Goal: Task Accomplishment & Management: Complete application form

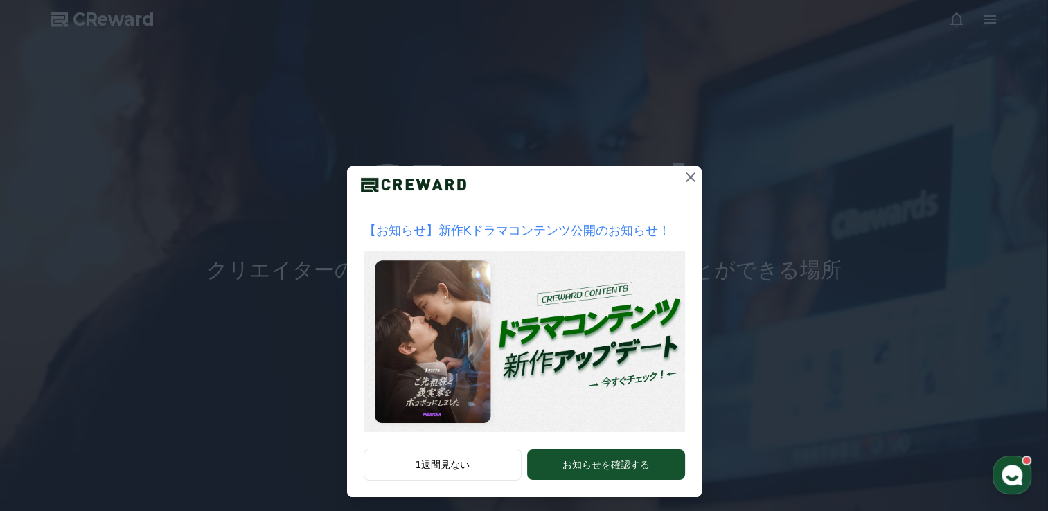
click at [685, 174] on icon at bounding box center [690, 177] width 10 height 10
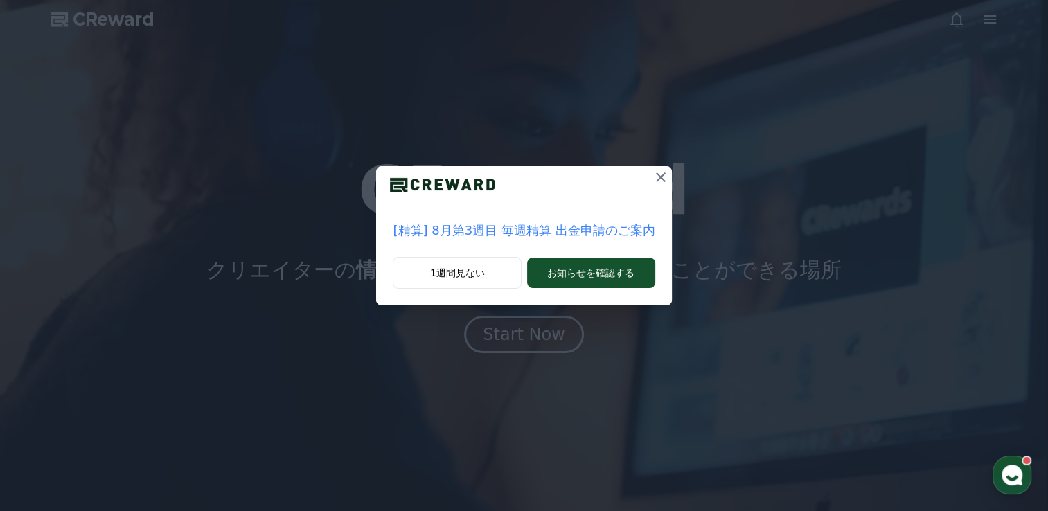
click at [658, 173] on icon at bounding box center [661, 177] width 10 height 10
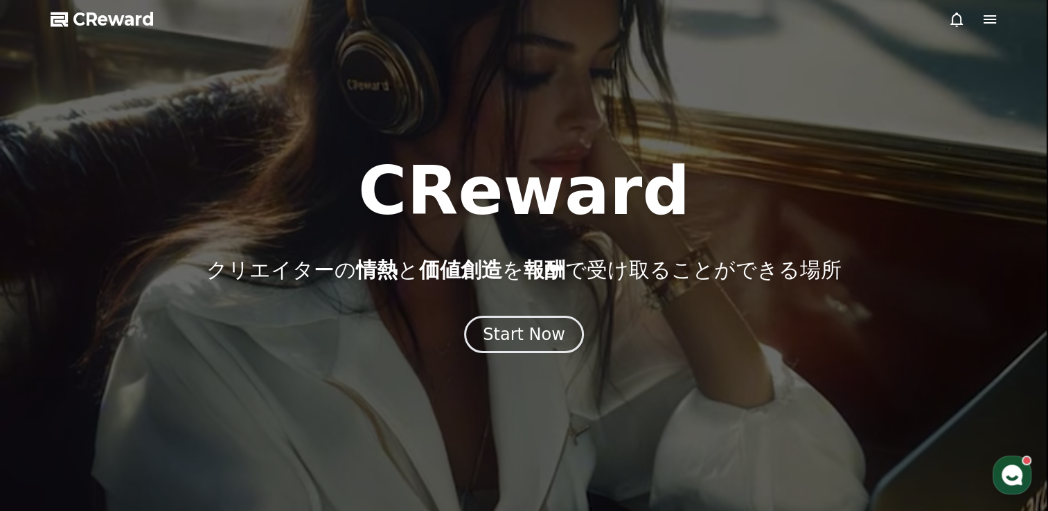
click at [989, 24] on icon at bounding box center [989, 19] width 17 height 17
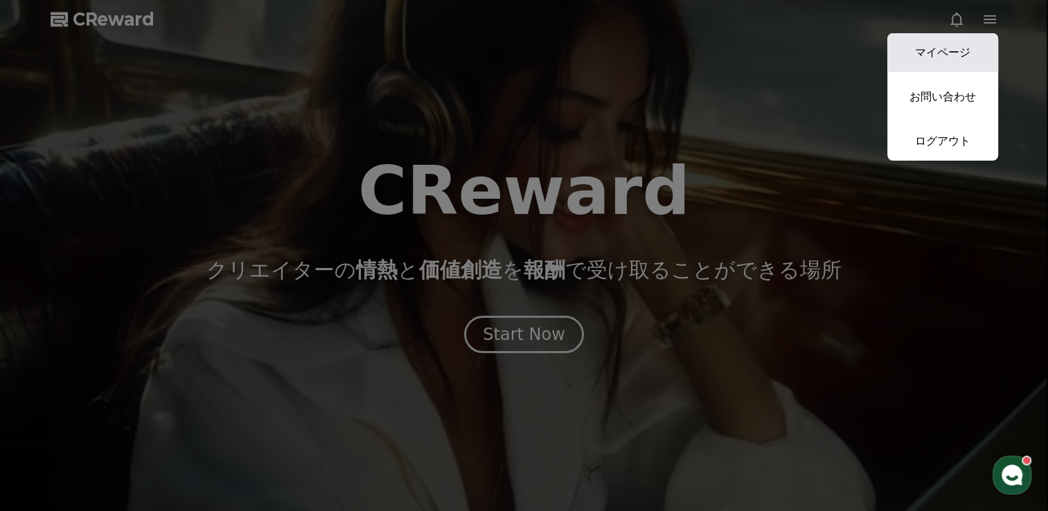
click at [956, 57] on link "マイページ" at bounding box center [942, 52] width 111 height 39
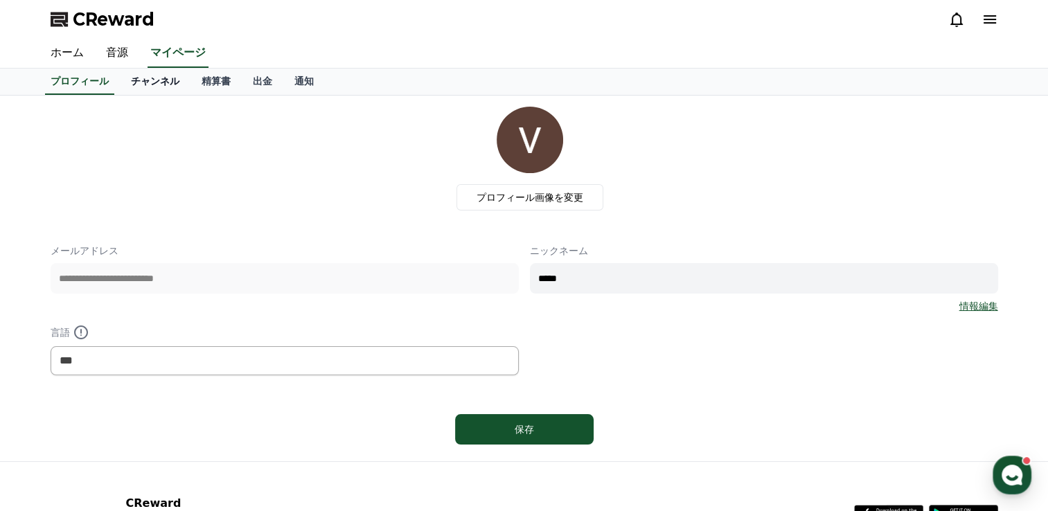
click at [129, 79] on link "チャンネル" at bounding box center [155, 82] width 71 height 26
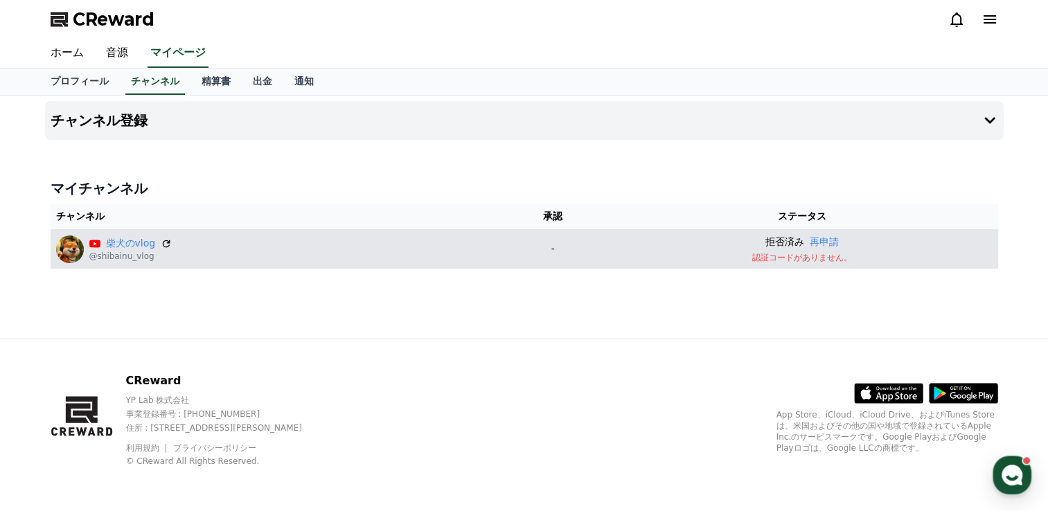
click at [547, 236] on td "-" at bounding box center [552, 248] width 107 height 39
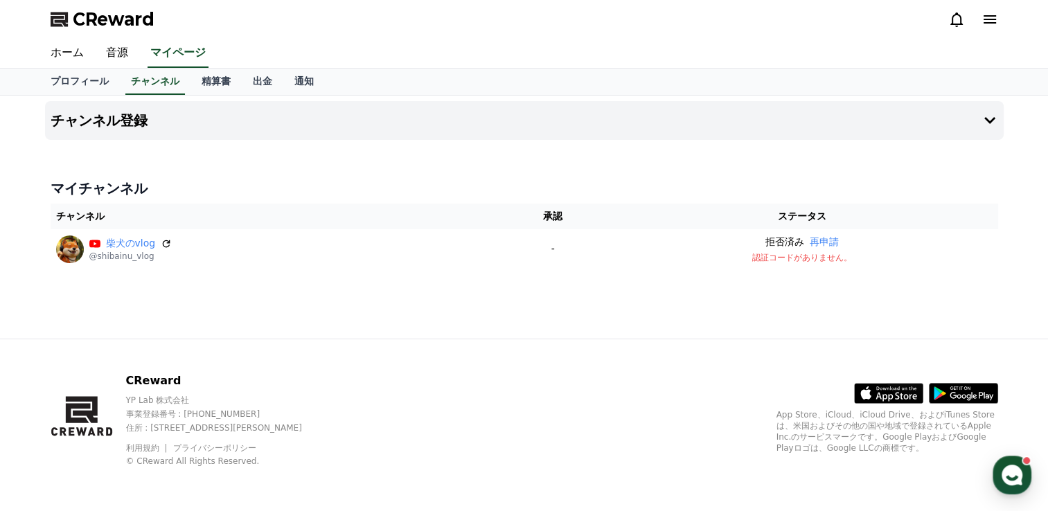
click at [80, 215] on th "チャンネル" at bounding box center [275, 217] width 449 height 26
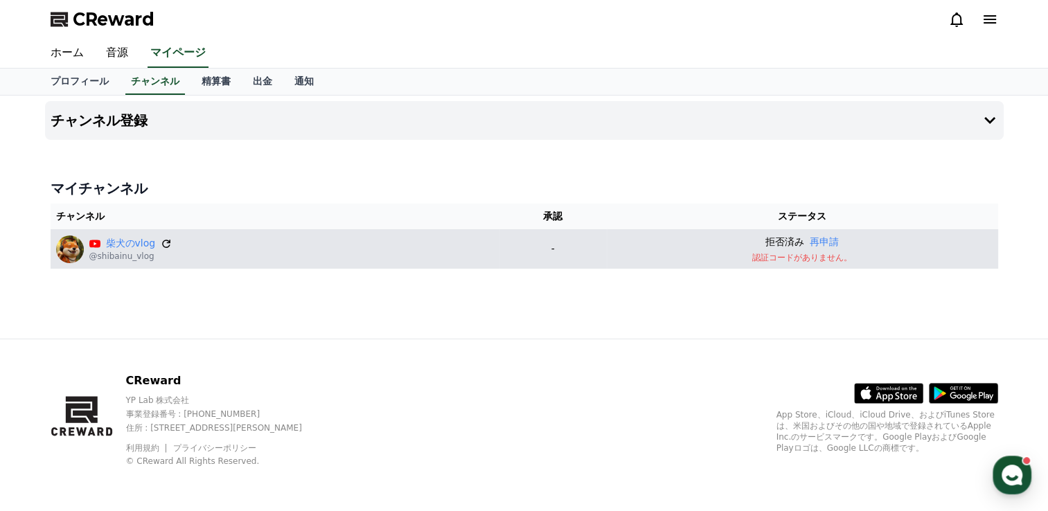
click at [161, 242] on icon at bounding box center [166, 243] width 12 height 12
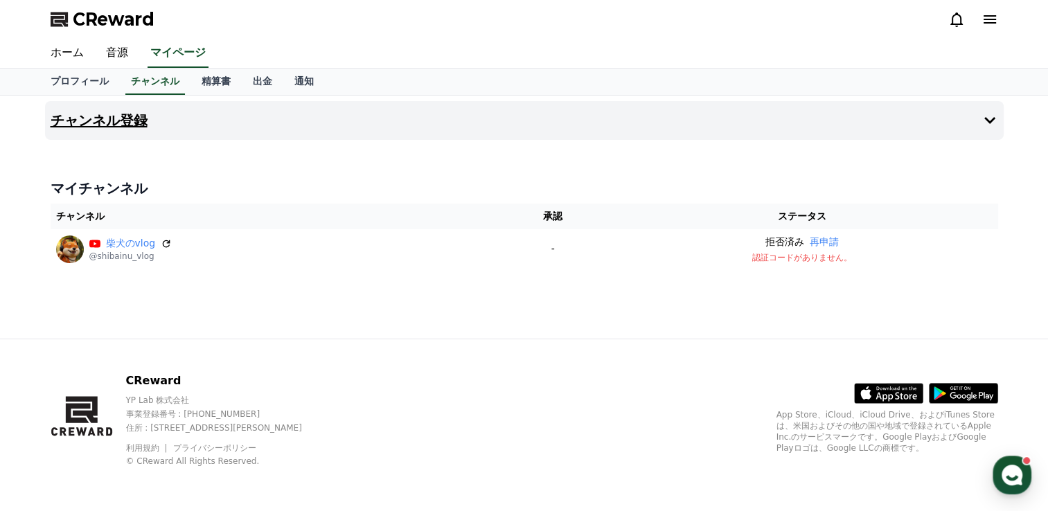
click at [529, 127] on button "チャンネル登録" at bounding box center [524, 120] width 958 height 39
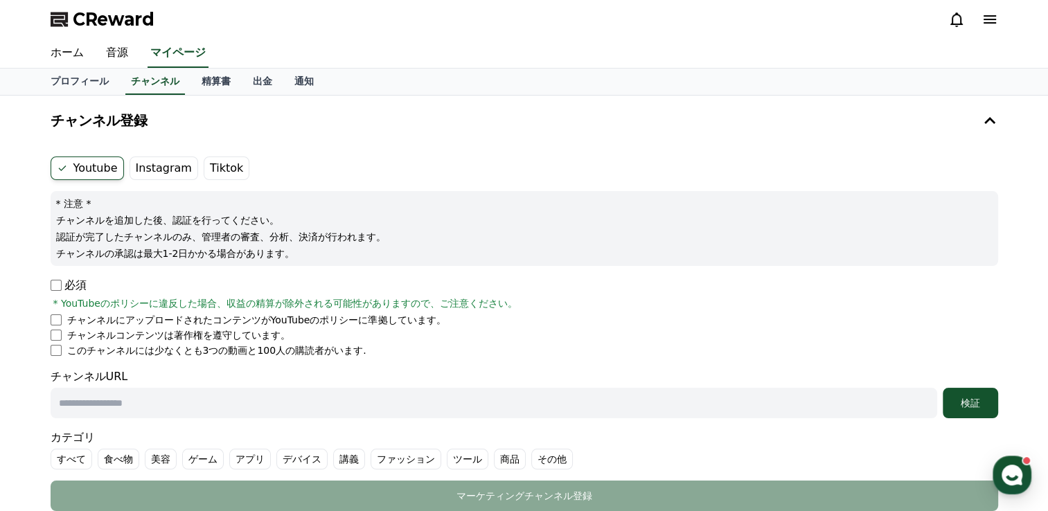
click at [57, 355] on li "このチャンネルには少なくとも3つの動画と100人の購読者がいます." at bounding box center [524, 350] width 947 height 14
click at [70, 338] on p "チャンネルコンテンツは著作権を遵守しています。" at bounding box center [178, 335] width 223 height 14
click at [76, 398] on input "text" at bounding box center [494, 403] width 886 height 30
paste input "**********"
type input "**********"
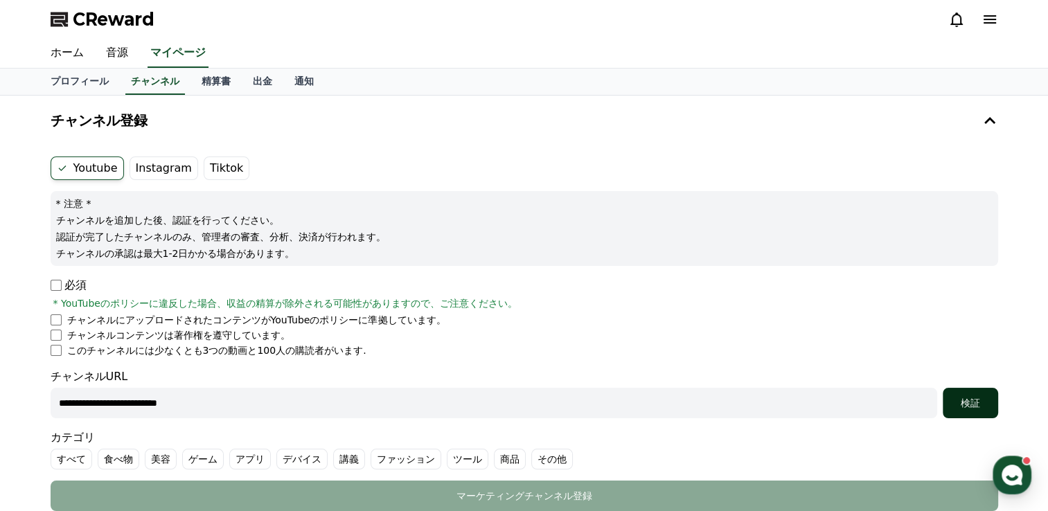
click at [952, 403] on div "検証" at bounding box center [970, 403] width 44 height 14
click at [116, 403] on input "**********" at bounding box center [494, 403] width 886 height 30
click at [196, 402] on input "**********" at bounding box center [494, 403] width 886 height 30
drag, startPoint x: 196, startPoint y: 402, endPoint x: 3, endPoint y: 400, distance: 193.2
click at [3, 400] on div "**********" at bounding box center [524, 376] width 1048 height 561
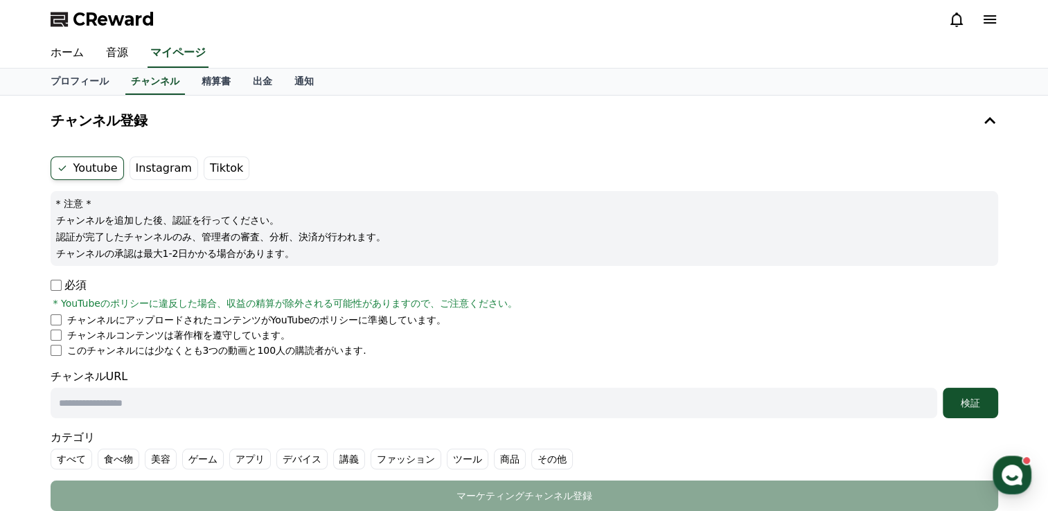
paste input "**********"
type input "**********"
click at [980, 400] on div "検証" at bounding box center [970, 403] width 44 height 14
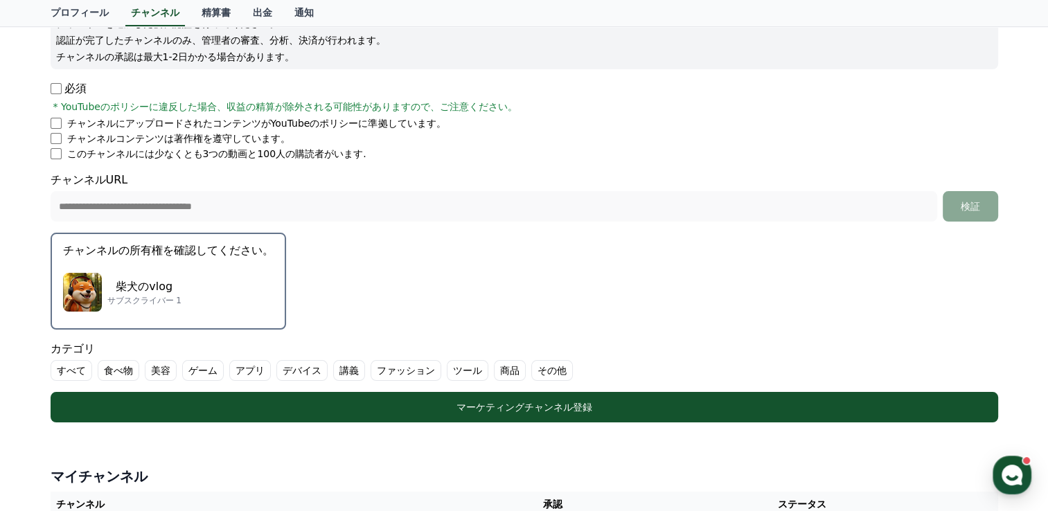
scroll to position [204, 0]
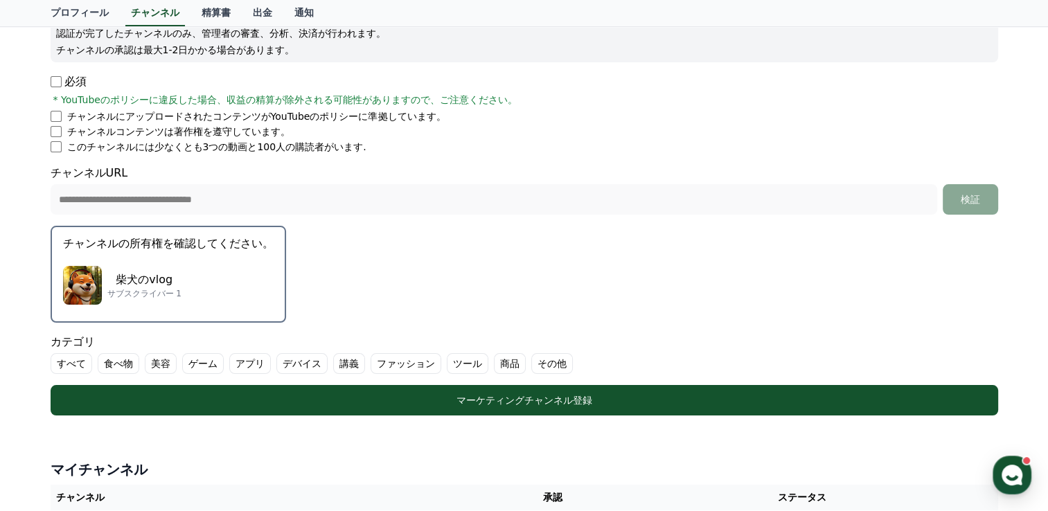
click at [531, 363] on label "その他" at bounding box center [552, 363] width 42 height 21
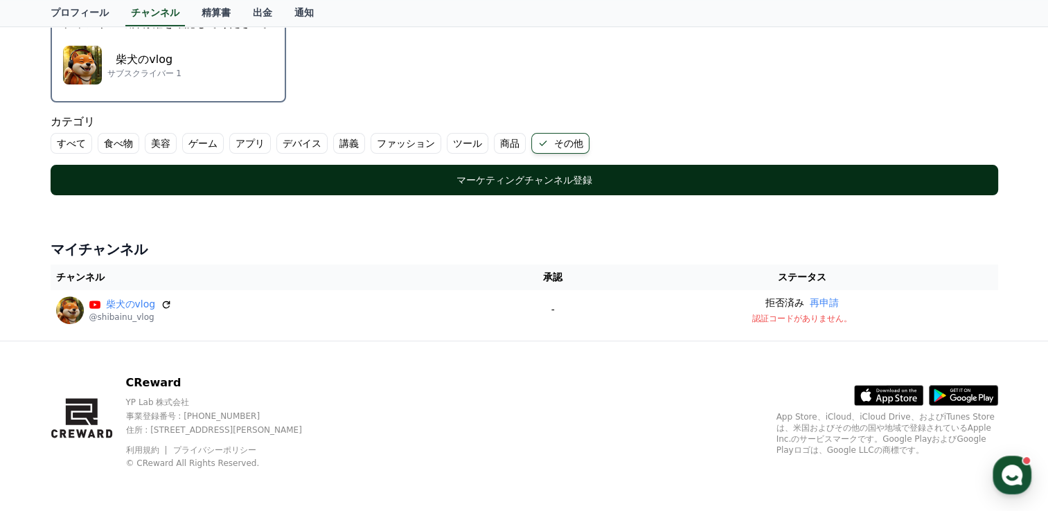
click at [579, 180] on div "マーケティングチャンネル登録" at bounding box center [524, 180] width 892 height 14
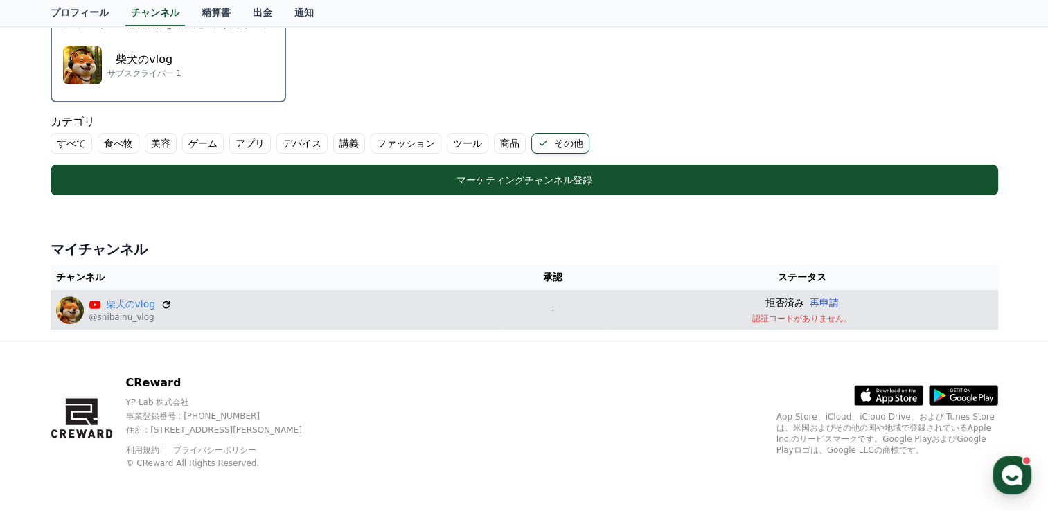
click at [839, 302] on button "再申請" at bounding box center [823, 303] width 29 height 15
click at [839, 301] on button "再申請" at bounding box center [823, 303] width 29 height 15
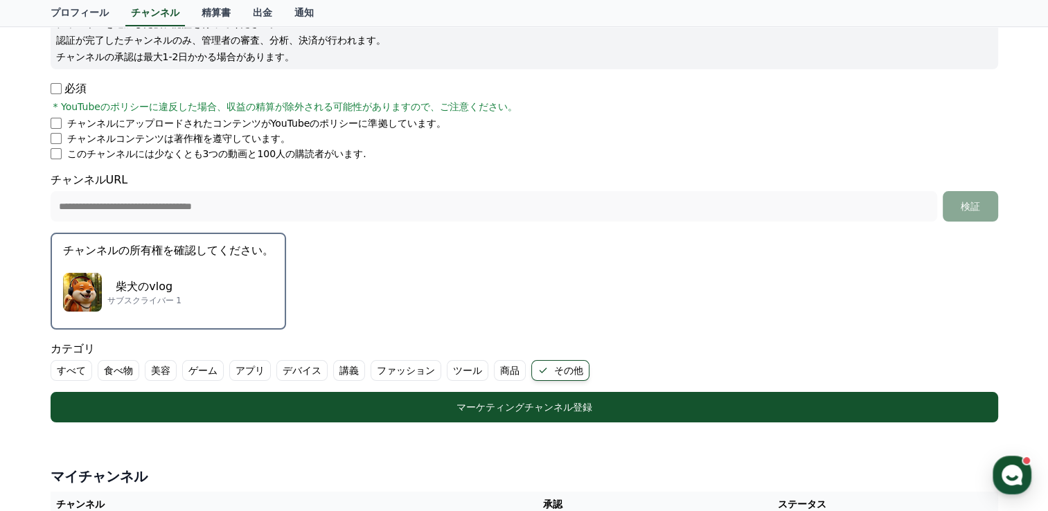
scroll to position [196, 0]
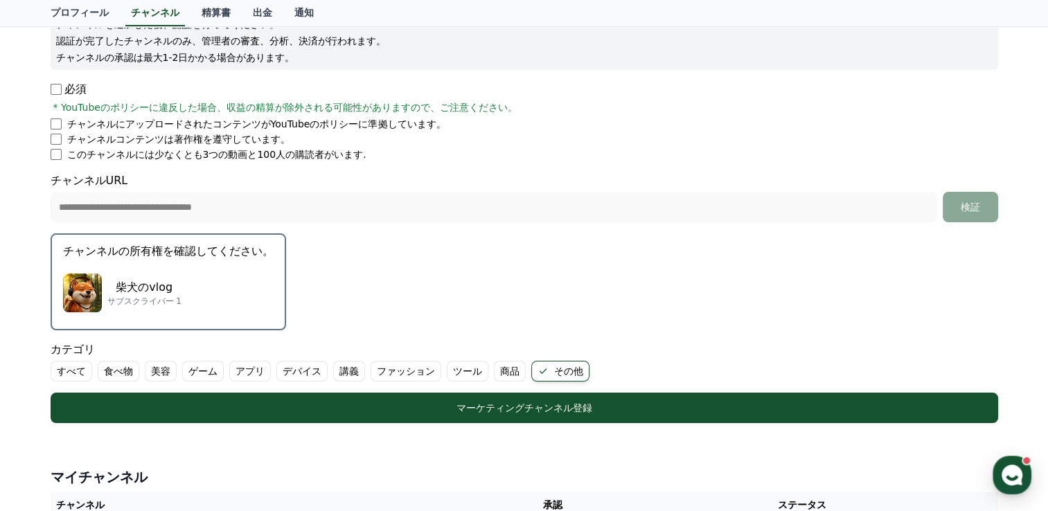
click at [144, 265] on div "柴犬のvlog サブスクライバー 1" at bounding box center [168, 292] width 210 height 55
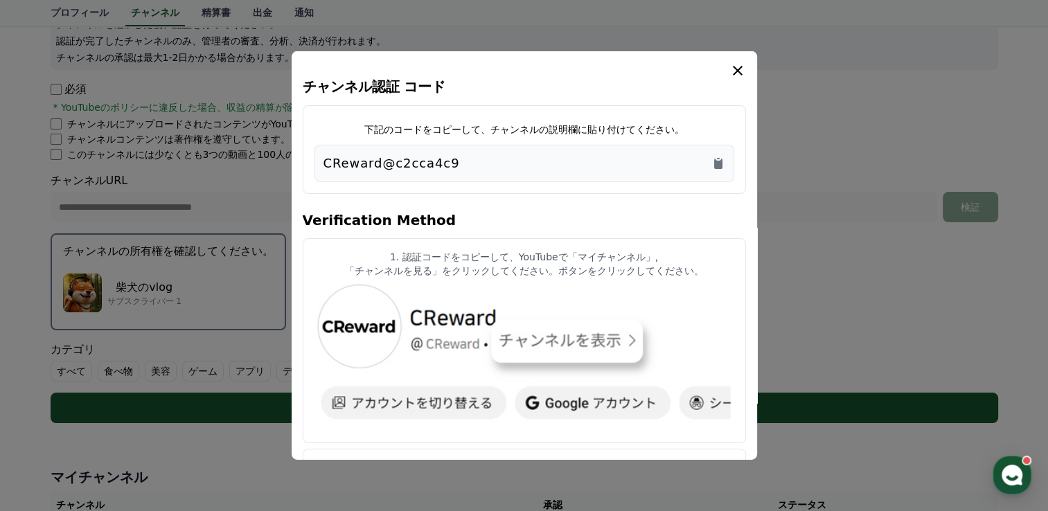
click at [139, 287] on button "close modal" at bounding box center [524, 255] width 1048 height 511
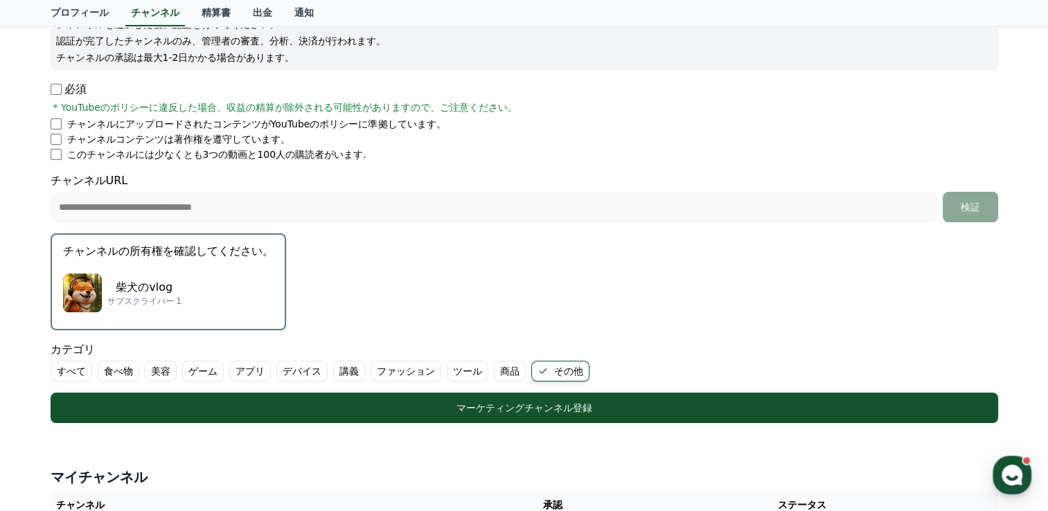
click at [139, 287] on p "柴犬のvlog" at bounding box center [144, 287] width 74 height 17
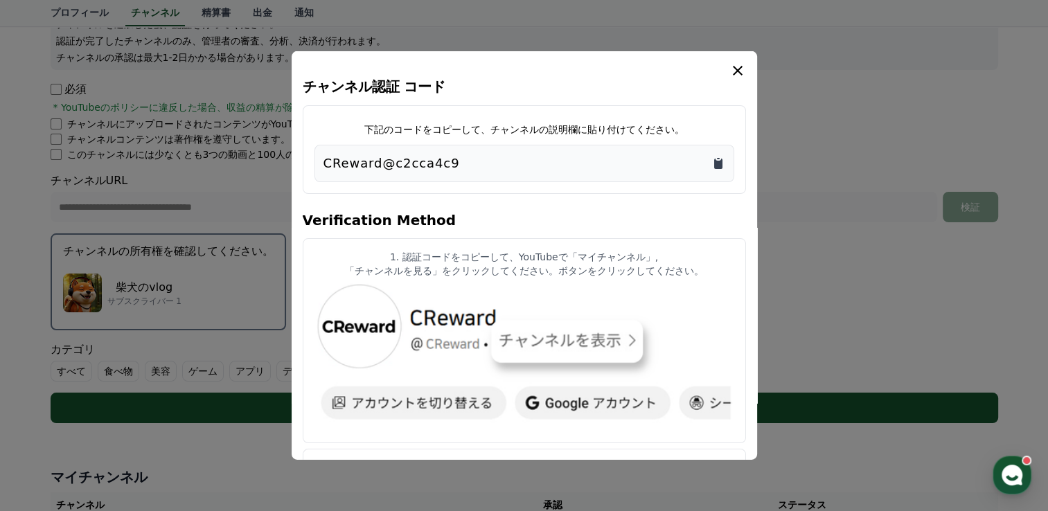
click at [721, 164] on icon "Copy to clipboard" at bounding box center [718, 164] width 8 height 10
click at [740, 71] on icon "modal" at bounding box center [737, 70] width 17 height 17
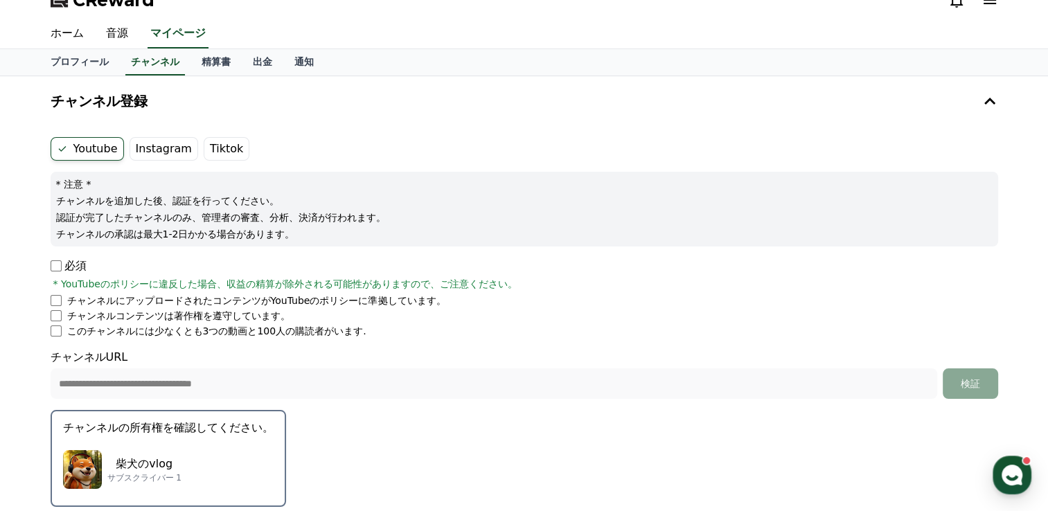
scroll to position [0, 0]
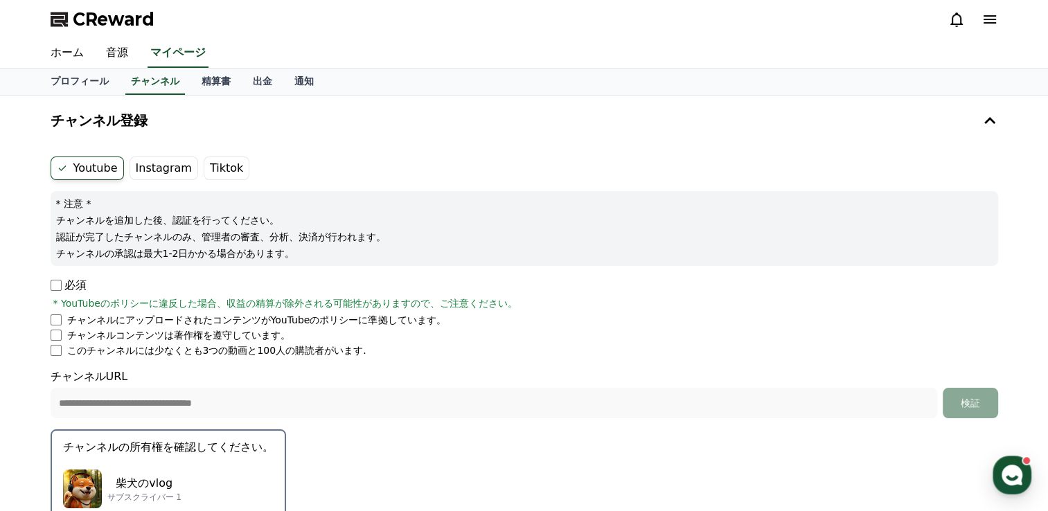
click at [165, 445] on p "チャンネルの所有権を確認してください。" at bounding box center [168, 447] width 210 height 17
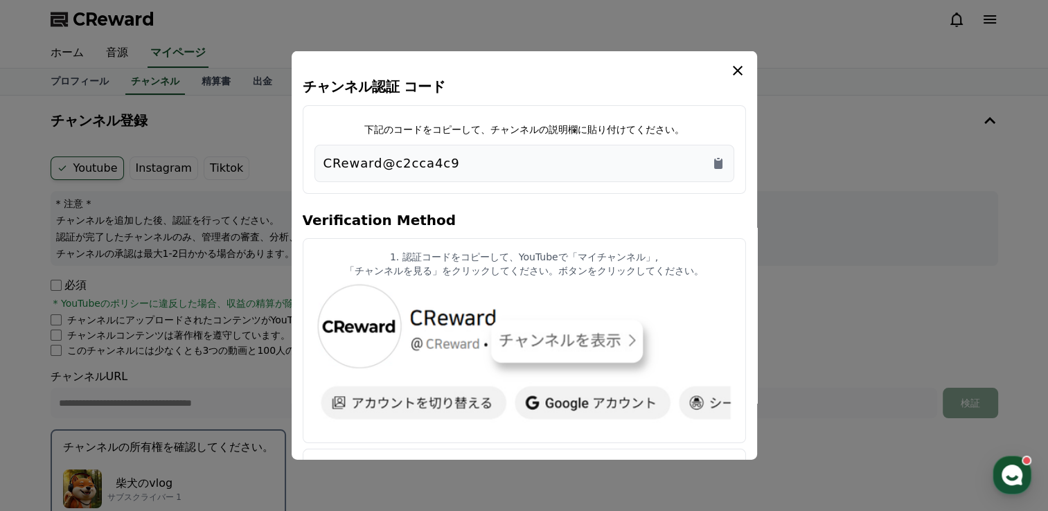
click at [736, 75] on icon "modal" at bounding box center [737, 70] width 17 height 17
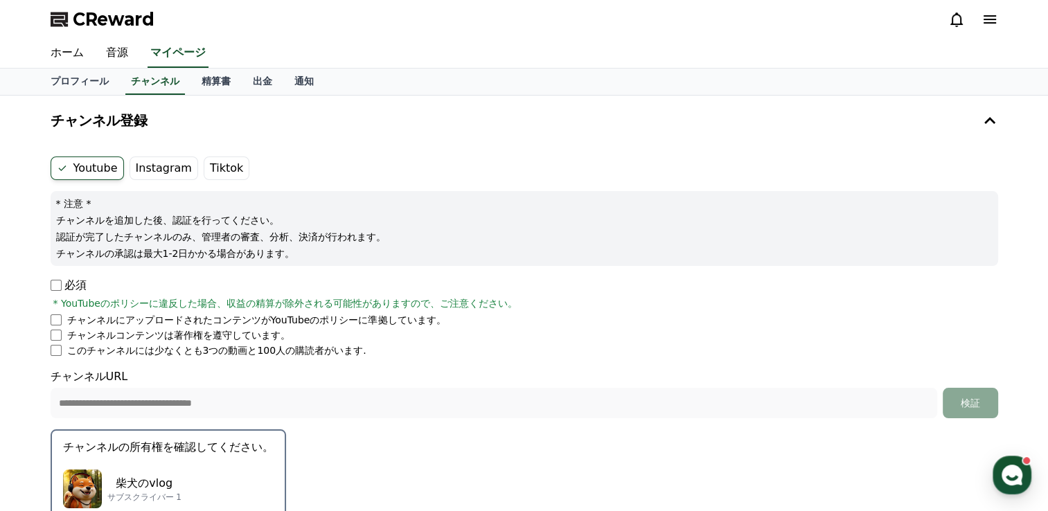
click at [136, 442] on p "チャンネルの所有権を確認してください。" at bounding box center [168, 447] width 210 height 17
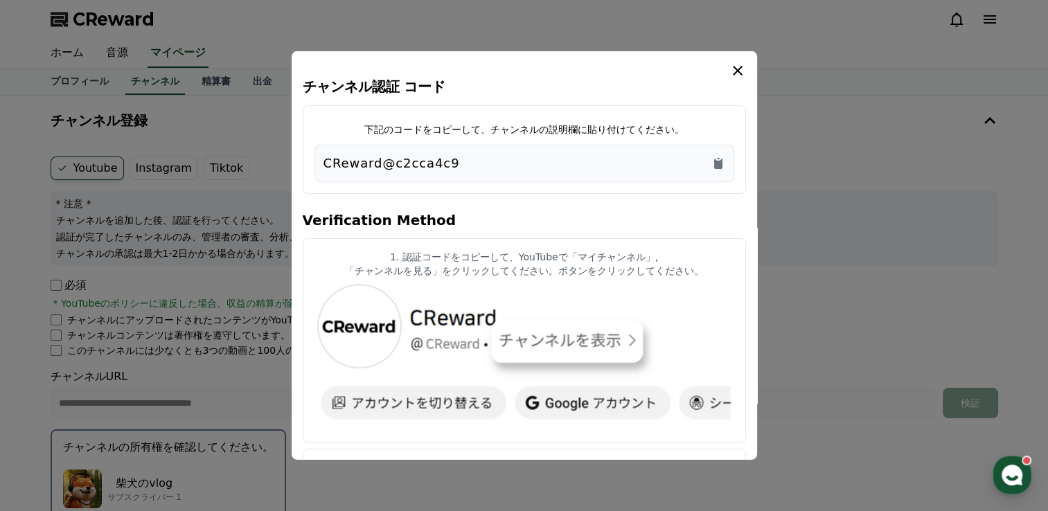
click at [739, 63] on icon "modal" at bounding box center [737, 70] width 17 height 17
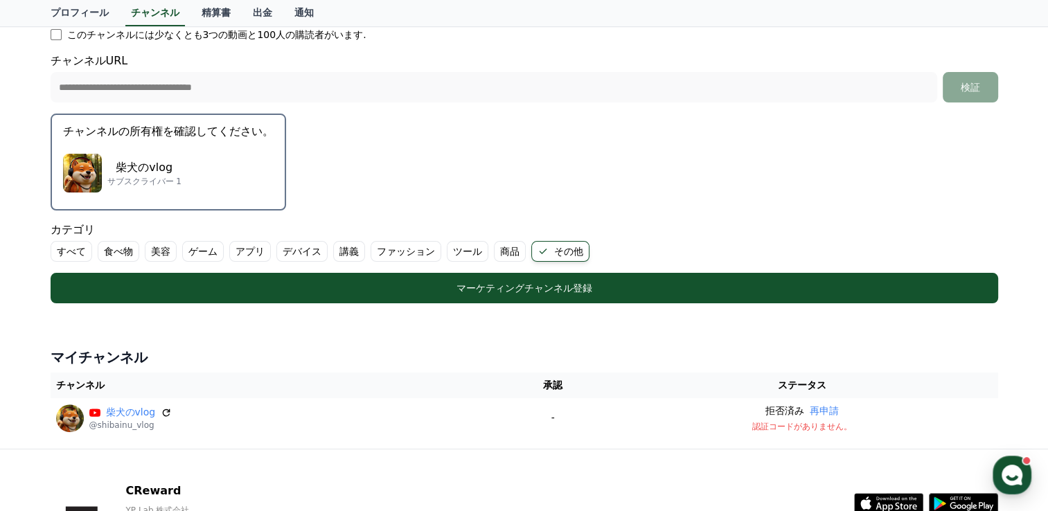
scroll to position [319, 0]
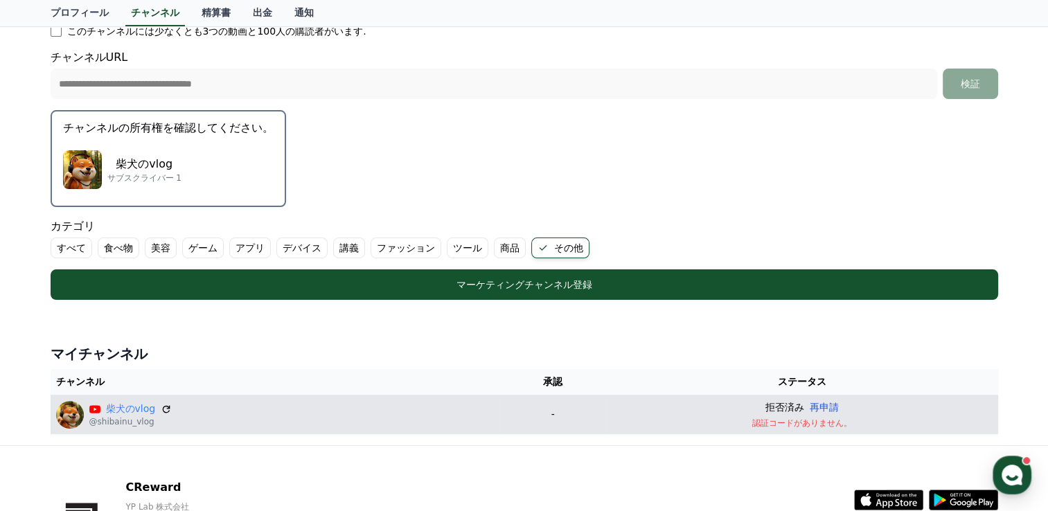
click at [839, 402] on button "再申請" at bounding box center [823, 407] width 29 height 15
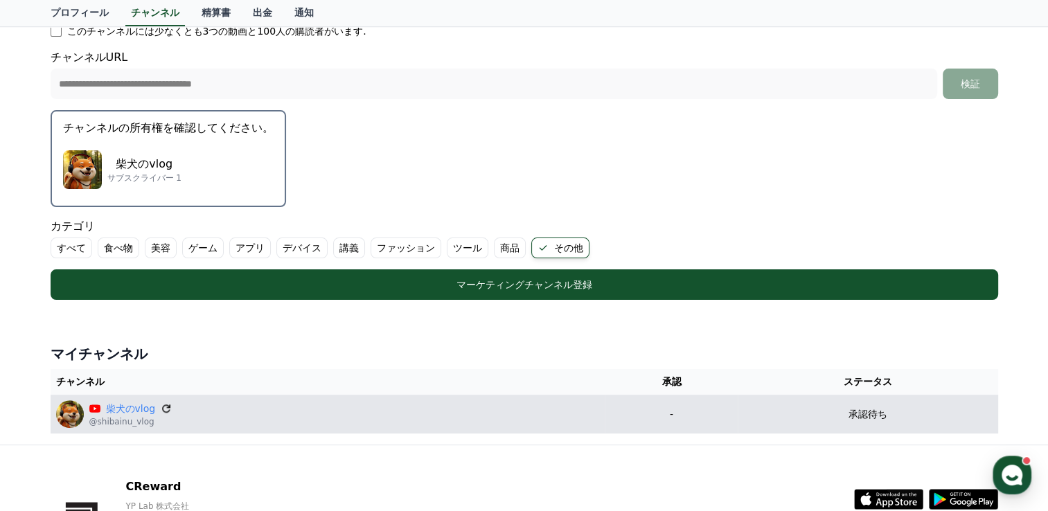
click at [161, 406] on icon at bounding box center [166, 408] width 12 height 12
